Goal: Information Seeking & Learning: Compare options

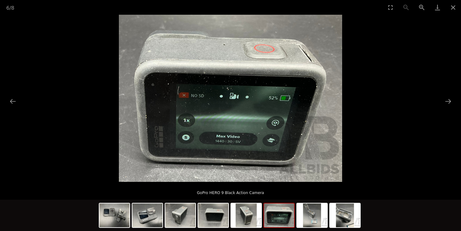
scroll to position [18, 0]
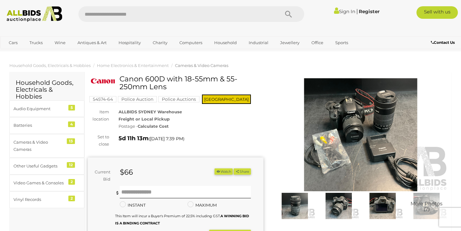
scroll to position [23, 0]
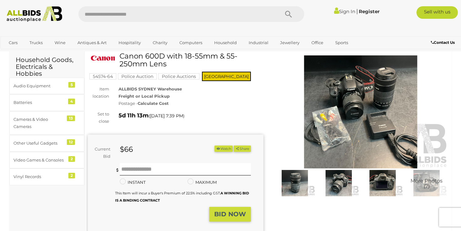
click at [381, 179] on img at bounding box center [382, 183] width 41 height 26
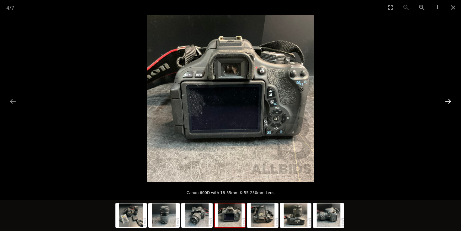
click at [446, 102] on button "Next slide" at bounding box center [447, 101] width 13 height 12
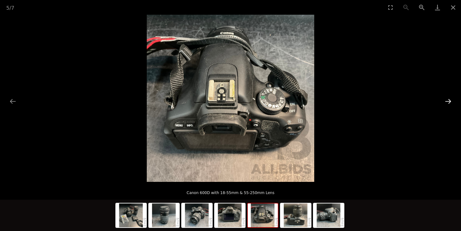
click at [446, 102] on button "Next slide" at bounding box center [447, 101] width 13 height 12
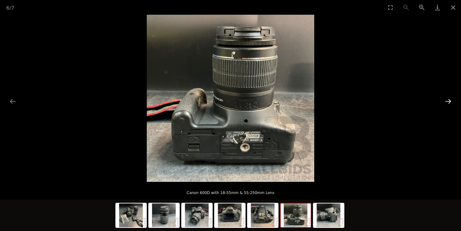
click at [446, 102] on button "Next slide" at bounding box center [447, 101] width 13 height 12
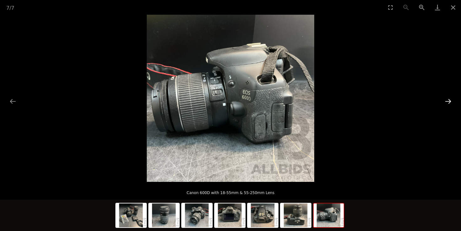
click at [446, 102] on button "Next slide" at bounding box center [447, 101] width 13 height 12
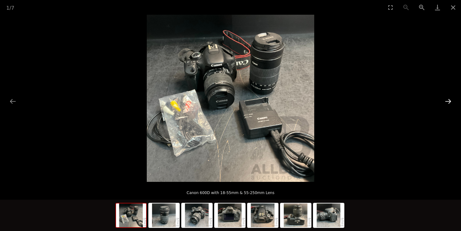
click at [446, 102] on button "Next slide" at bounding box center [447, 101] width 13 height 12
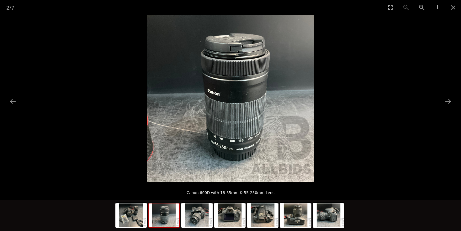
click at [348, 67] on picture at bounding box center [230, 98] width 461 height 167
click at [453, 9] on button "Close gallery" at bounding box center [453, 7] width 16 height 15
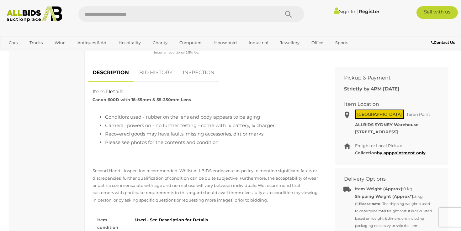
scroll to position [243, 0]
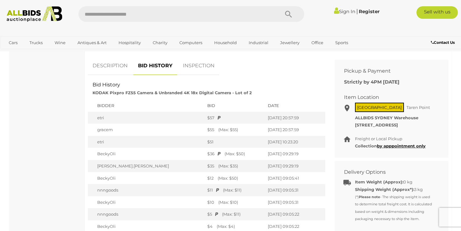
scroll to position [245, 0]
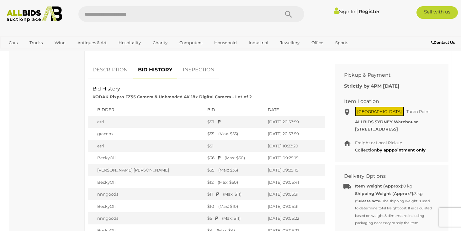
click at [191, 66] on link "INSPECTION" at bounding box center [198, 70] width 41 height 18
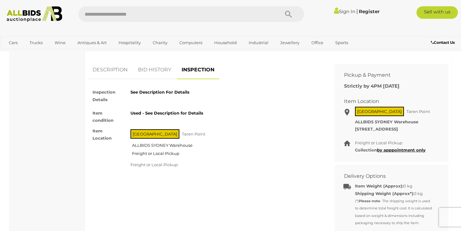
click at [101, 71] on link "DESCRIPTION" at bounding box center [110, 70] width 45 height 18
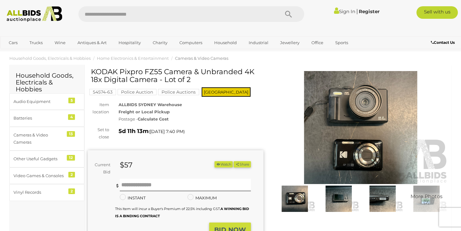
scroll to position [0, 0]
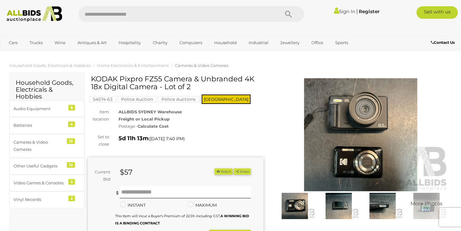
click at [295, 205] on img at bounding box center [294, 206] width 41 height 26
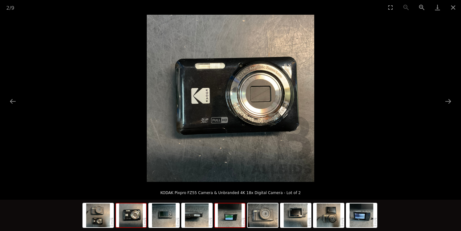
click at [242, 212] on img at bounding box center [230, 216] width 30 height 24
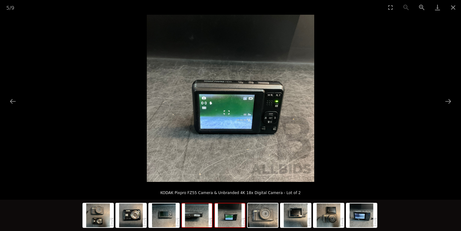
click at [191, 221] on img at bounding box center [197, 216] width 30 height 24
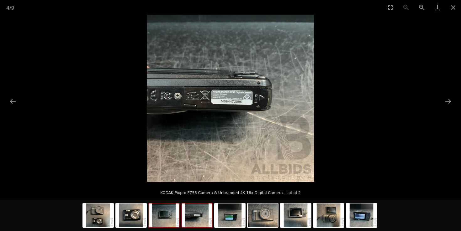
click at [166, 220] on img at bounding box center [164, 216] width 30 height 24
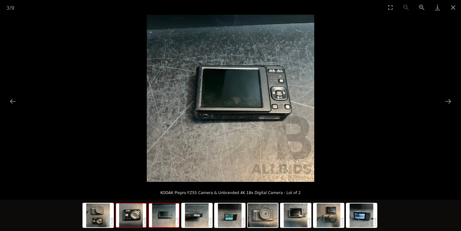
click at [139, 216] on img at bounding box center [131, 216] width 30 height 24
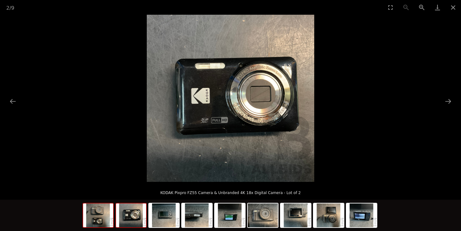
click at [108, 212] on img at bounding box center [98, 216] width 30 height 24
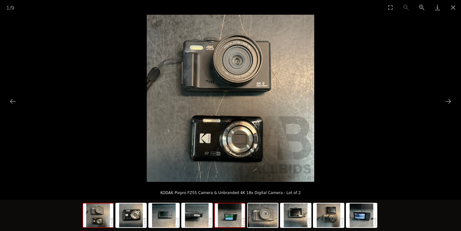
click at [231, 218] on img at bounding box center [230, 216] width 30 height 24
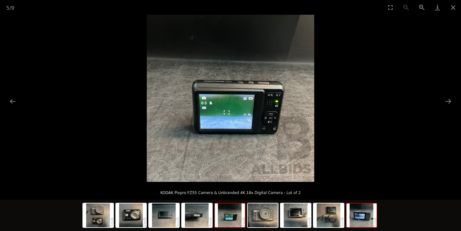
click at [367, 216] on img at bounding box center [361, 216] width 30 height 24
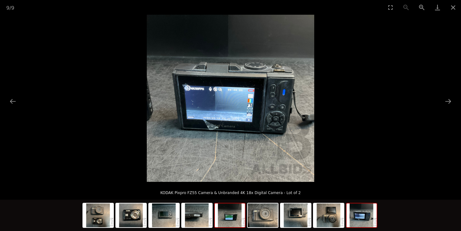
click at [237, 218] on img at bounding box center [230, 216] width 30 height 24
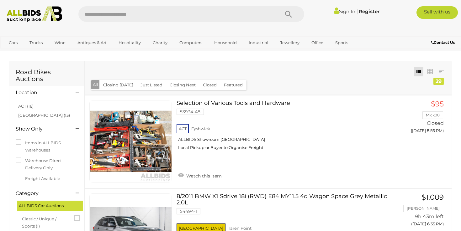
scroll to position [128, 0]
